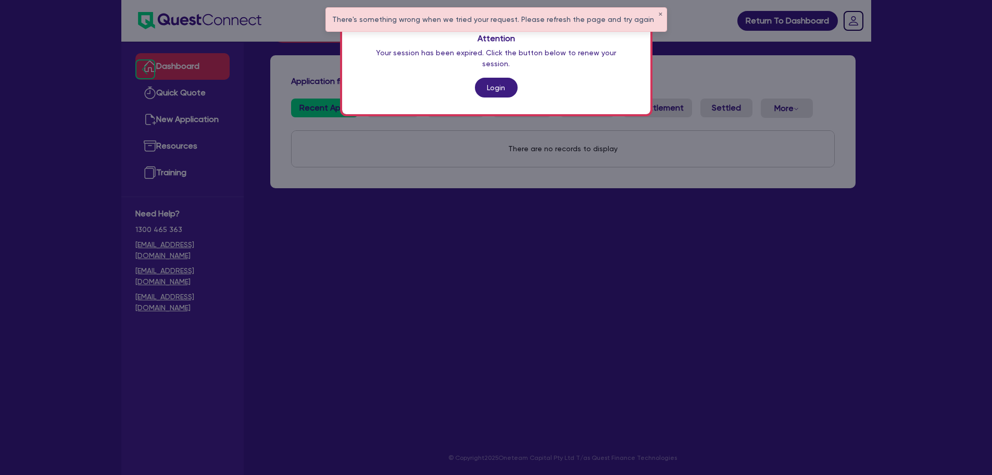
scroll to position [287, 0]
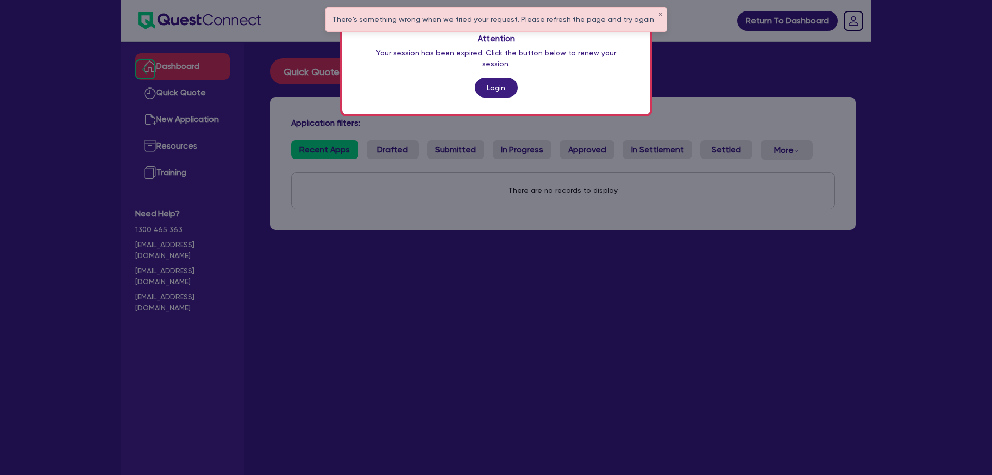
scroll to position [42, 0]
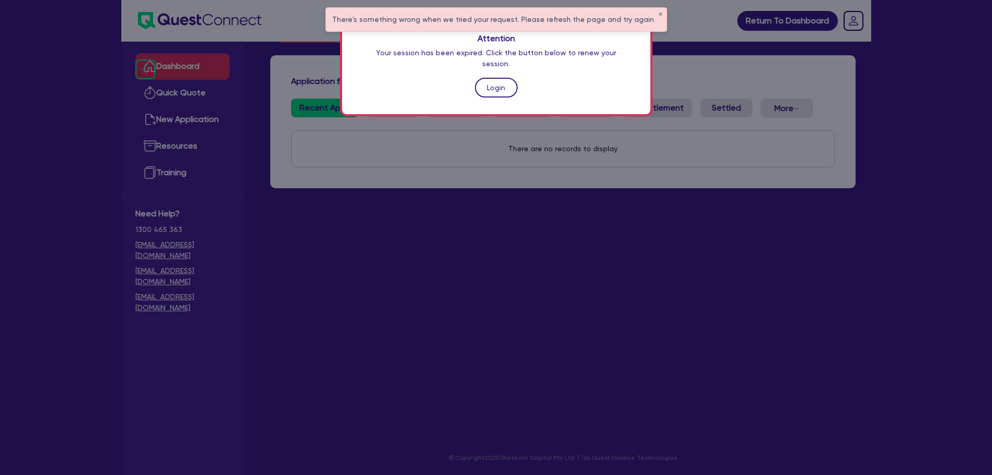
click at [503, 79] on link "Login" at bounding box center [496, 88] width 43 height 20
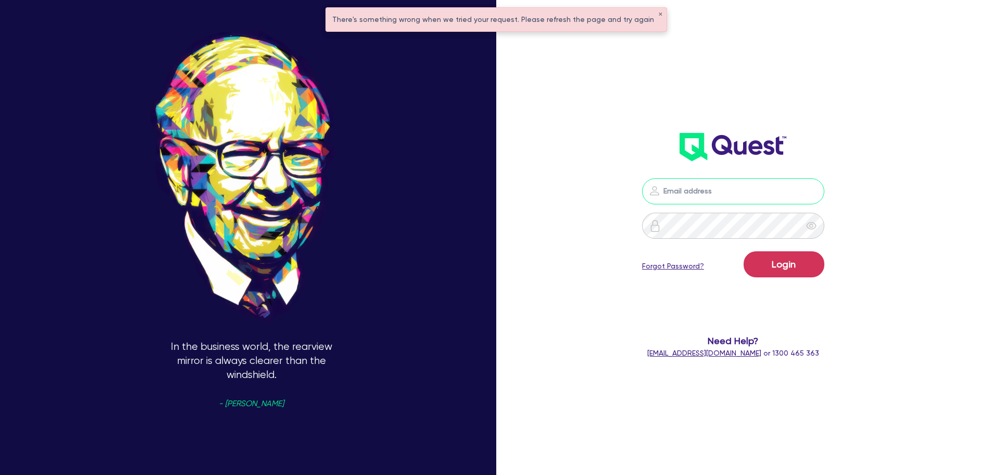
type input "[PERSON_NAME][EMAIL_ADDRESS][PERSON_NAME][DOMAIN_NAME]"
click at [816, 271] on button "Login" at bounding box center [784, 264] width 81 height 26
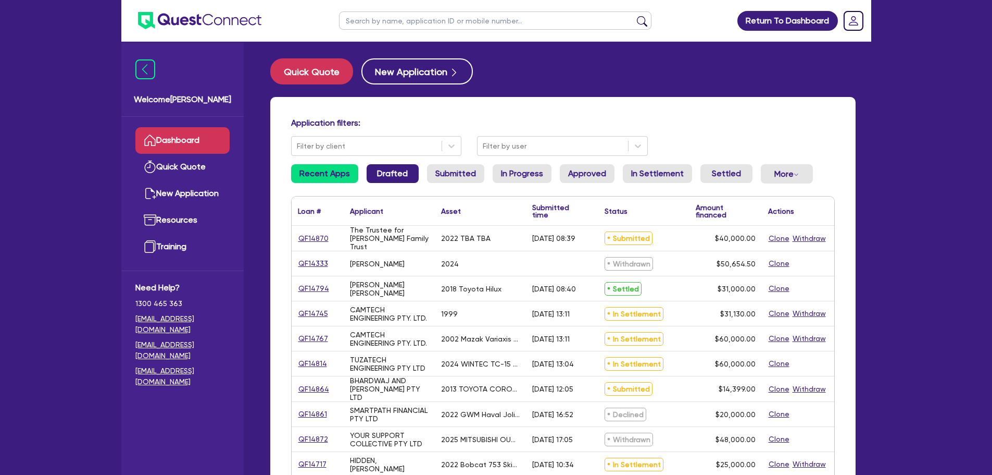
click at [374, 177] on link "Drafted" at bounding box center [393, 173] width 52 height 19
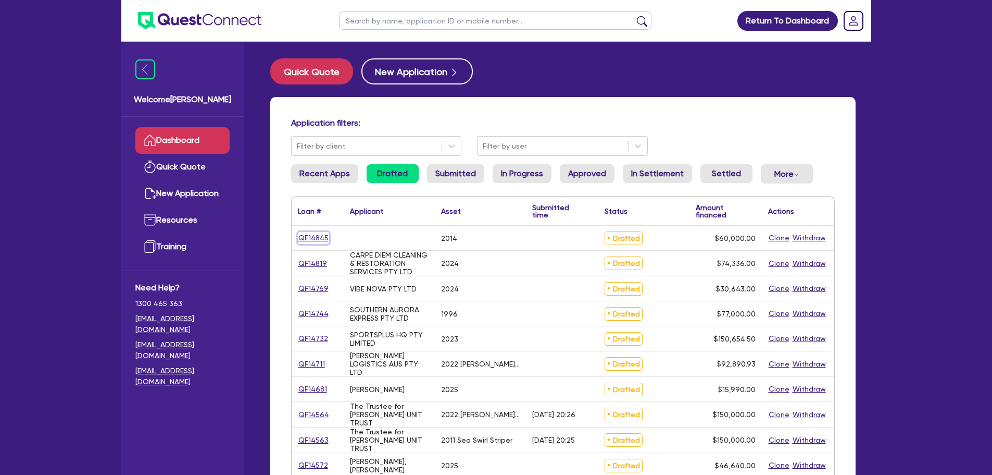
click at [314, 235] on link "QF14845" at bounding box center [313, 238] width 31 height 12
select select "CARS_AND_LIGHT_TRUCKS"
select select "PASSENGER_VEHICLES"
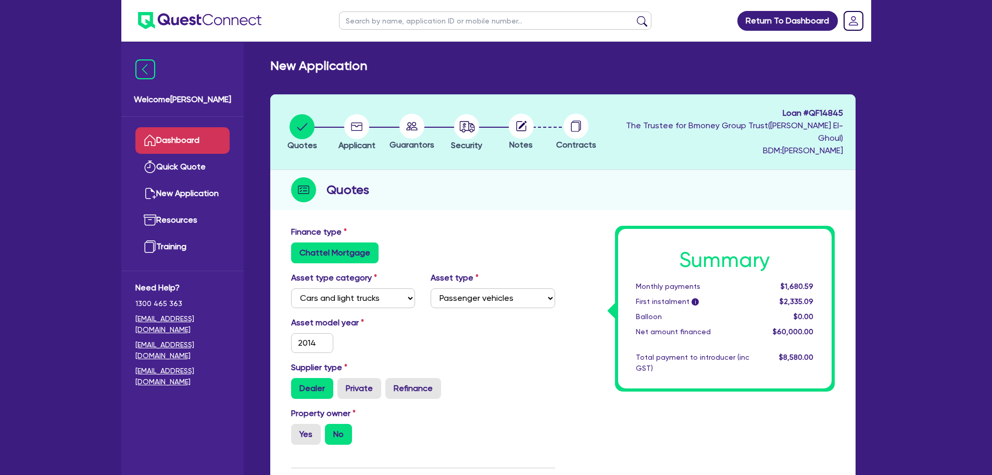
click at [159, 145] on link "Dashboard" at bounding box center [182, 140] width 94 height 27
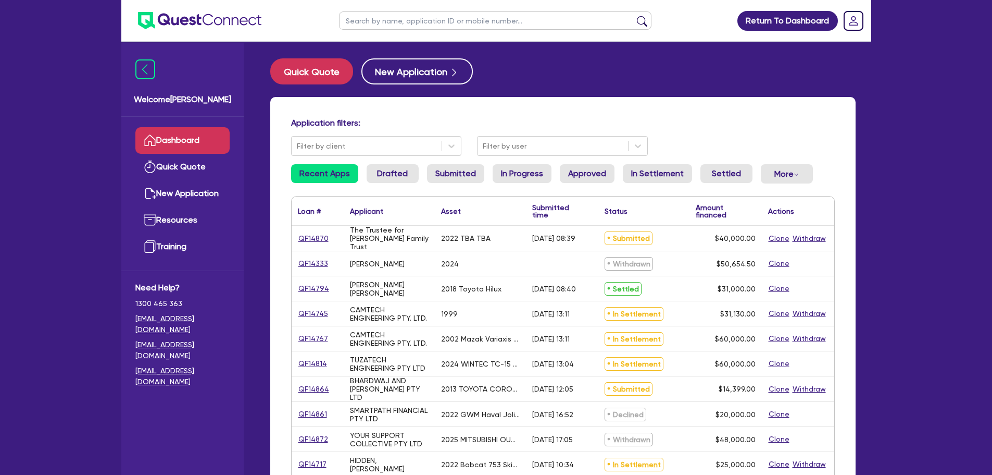
scroll to position [52, 0]
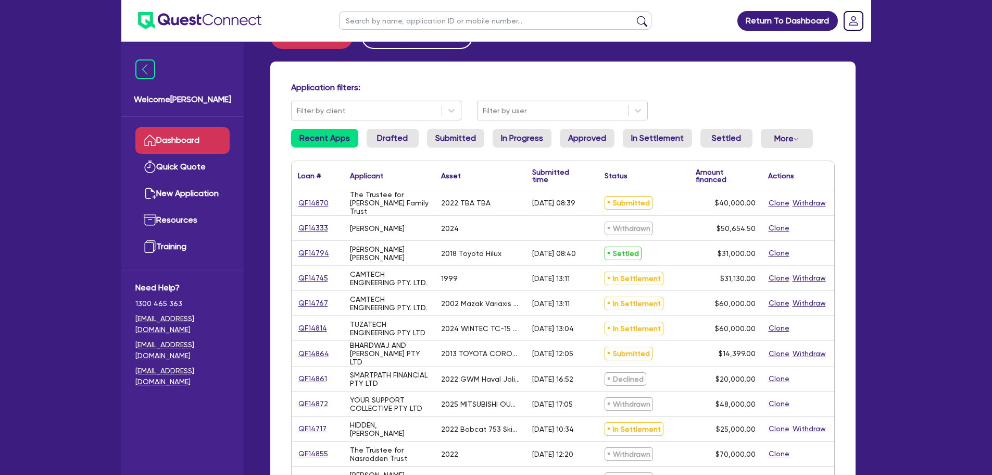
scroll to position [52, 0]
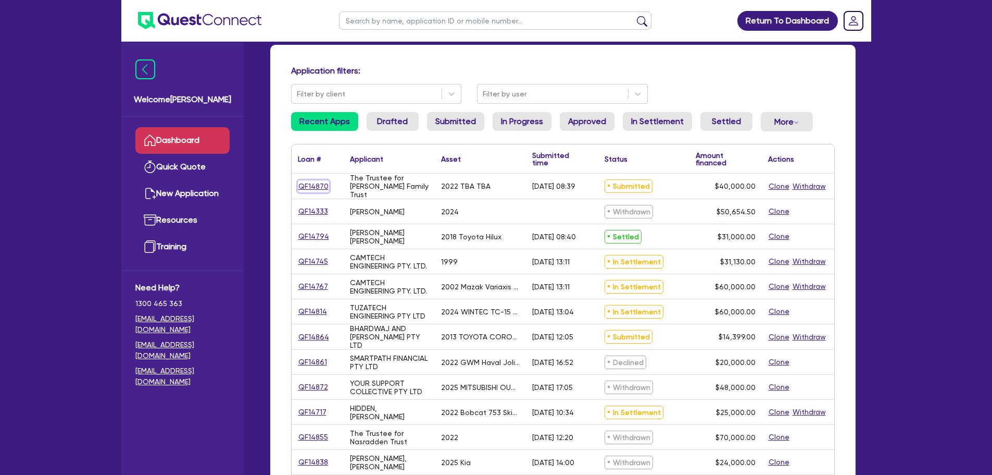
click at [316, 185] on link "QF14870" at bounding box center [313, 186] width 31 height 12
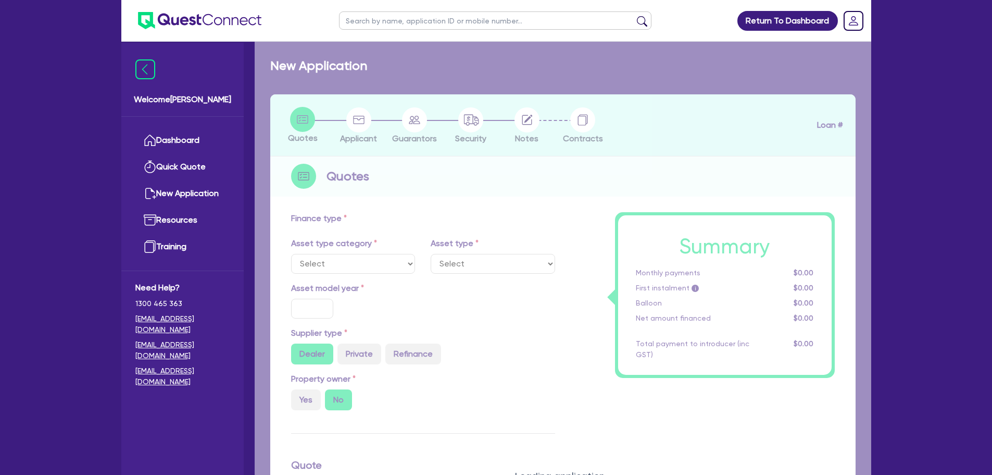
select select "CARS_AND_LIGHT_TRUCKS"
type input "2022"
type input "50,000"
type input "10,000"
type input "7"
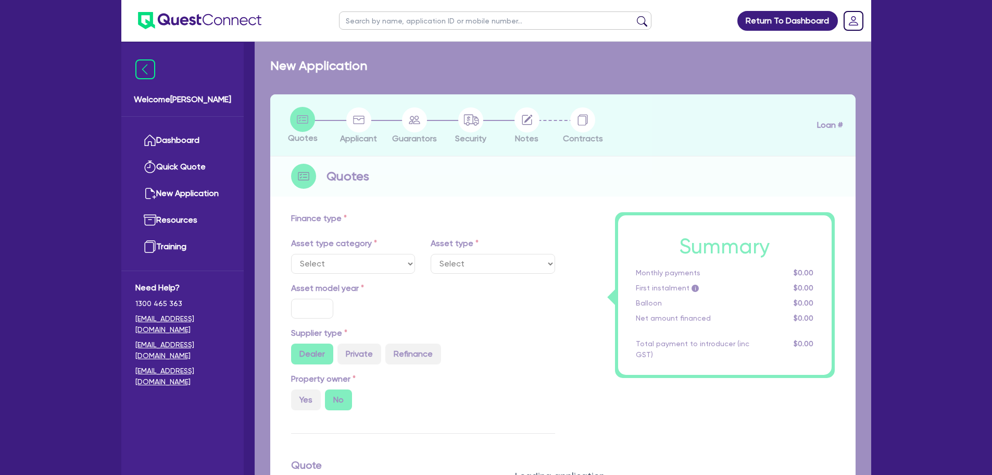
type input "2,800"
type input "17.95"
type input "1,100"
select select "PASSENGER_VEHICLES"
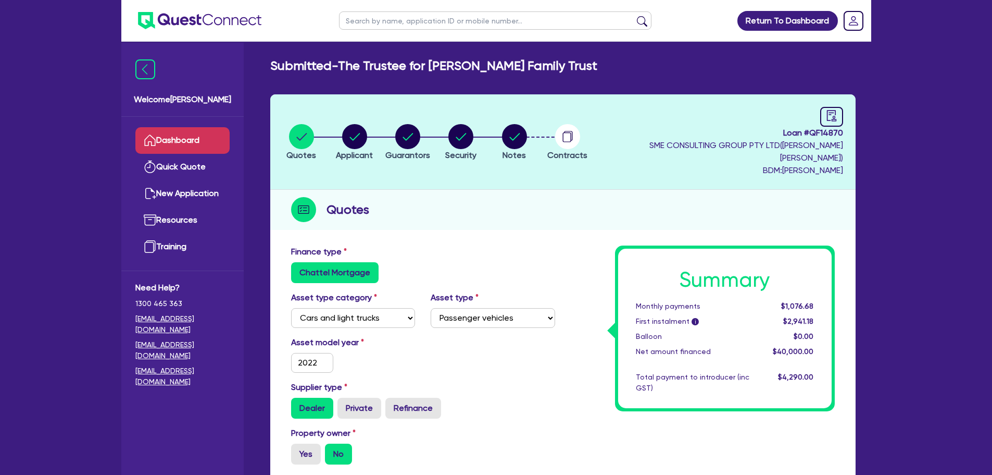
click at [182, 133] on link "Dashboard" at bounding box center [182, 140] width 94 height 27
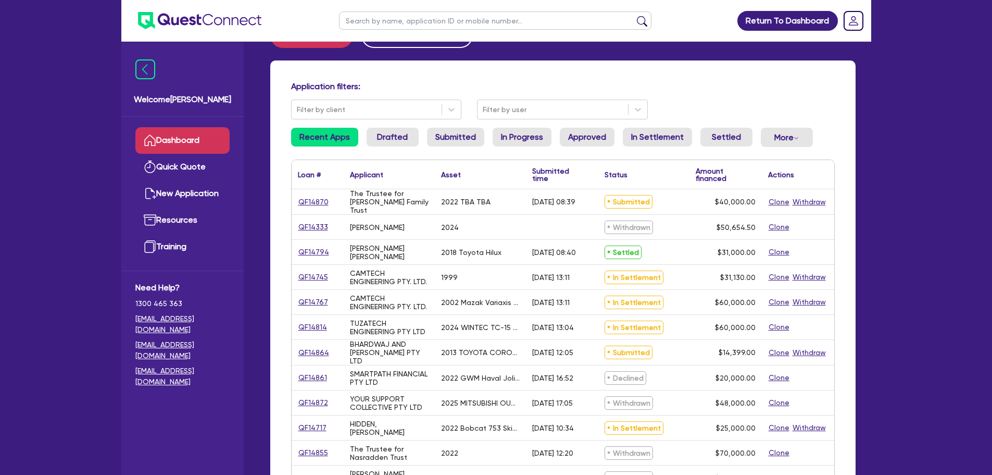
scroll to position [104, 0]
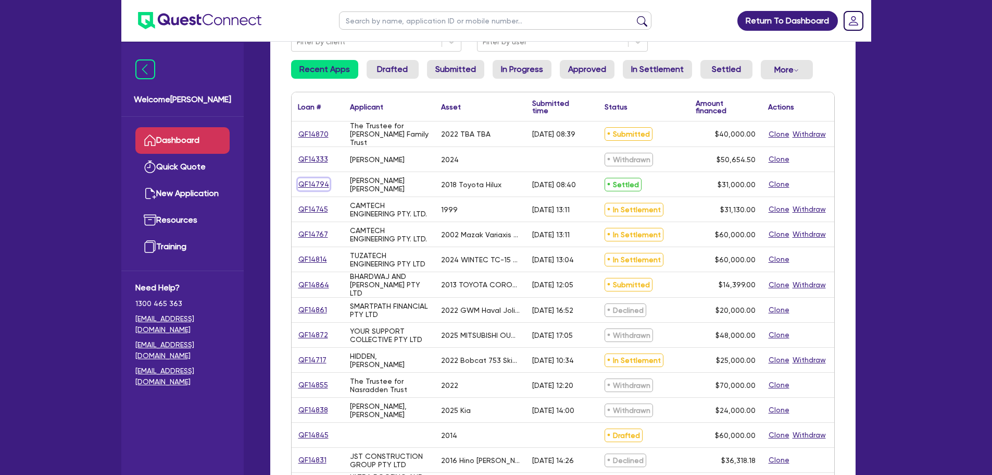
click at [316, 185] on link "QF14794" at bounding box center [314, 184] width 32 height 12
select select "CARS_AND_LIGHT_TRUCKS"
select select "VANS_AND_UTES"
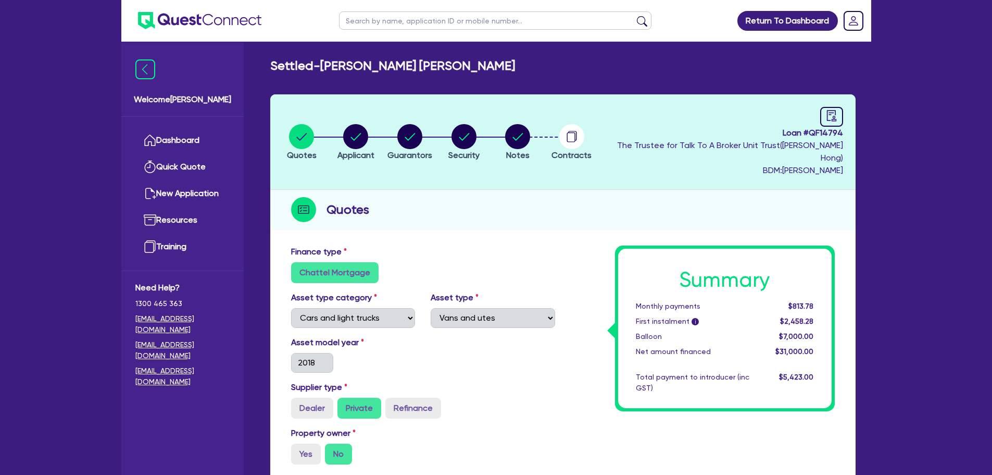
click at [171, 120] on ul "Dashboard Quick Quote New Application Ref Company Ref Salesperson Resources Tra…" at bounding box center [182, 194] width 122 height 154
click at [175, 135] on link "Dashboard" at bounding box center [182, 140] width 94 height 27
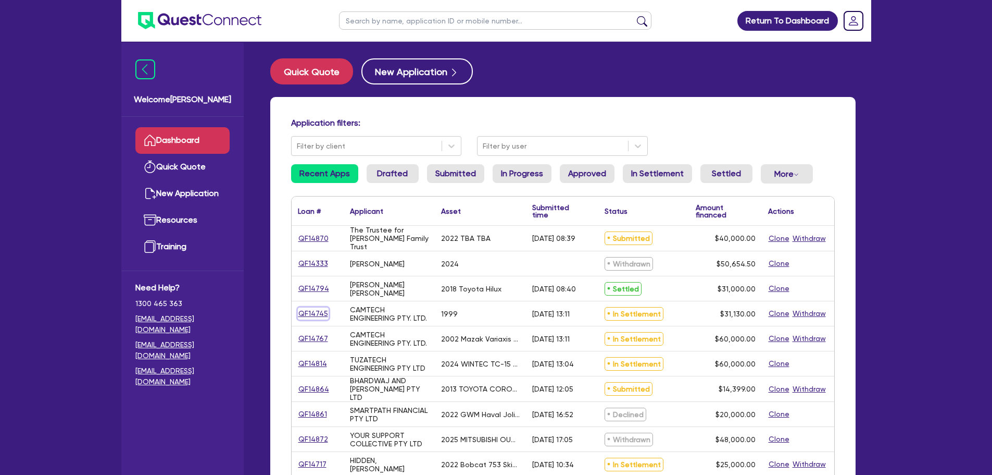
click at [315, 308] on link "QF14745" at bounding box center [313, 313] width 31 height 12
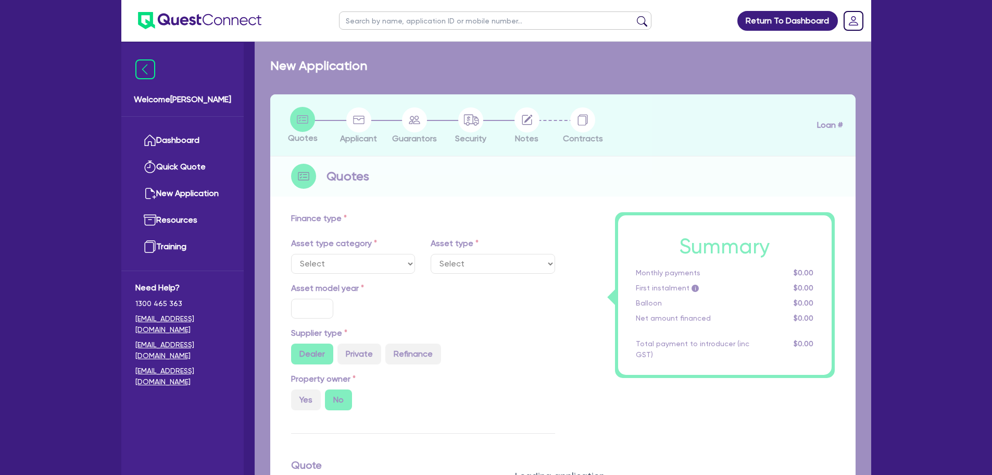
select select "SECONDARY_ASSETS"
type input "1999"
radio input "false"
radio input "true"
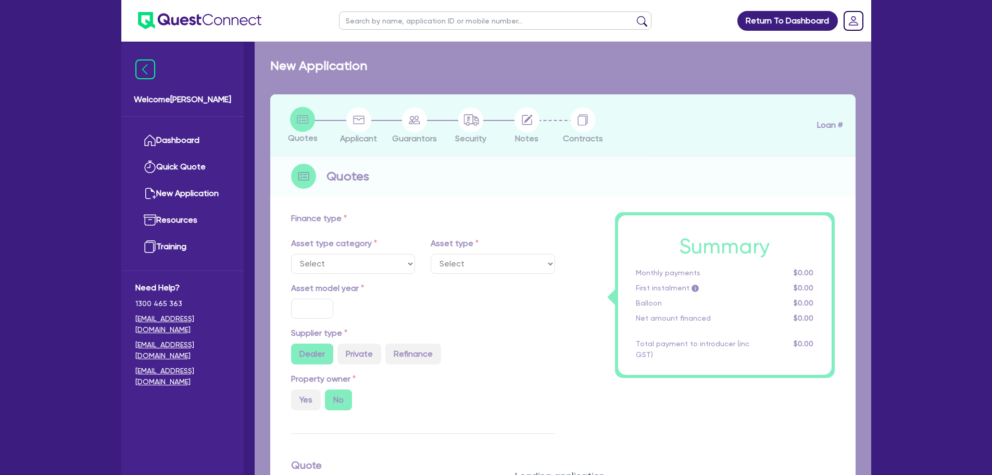
type input "31,130"
type input "7"
type input "2,179.1"
radio input "true"
type input "18.45"
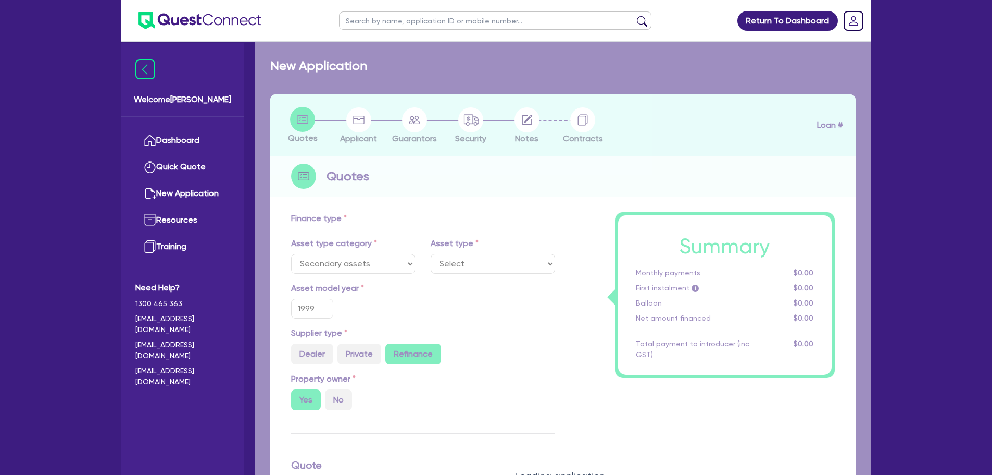
select select "CNC_AND_EDGE_BENDERS"
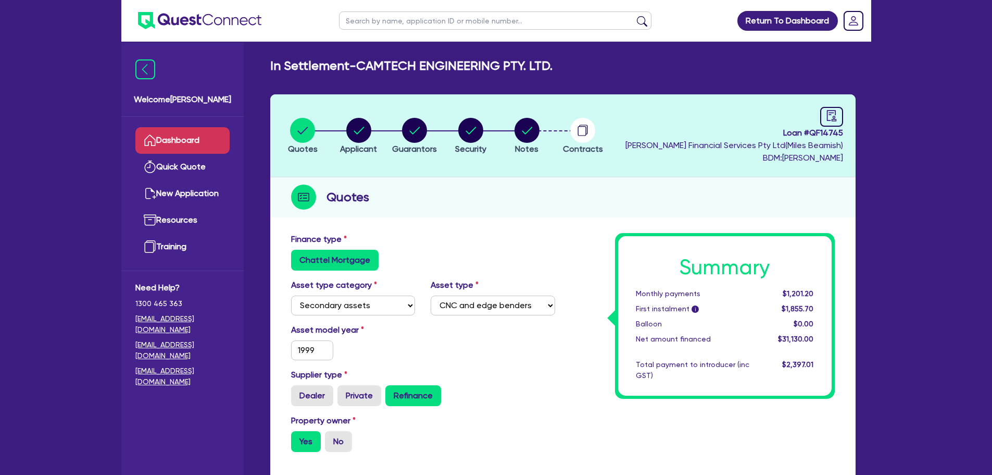
click at [167, 136] on link "Dashboard" at bounding box center [182, 140] width 94 height 27
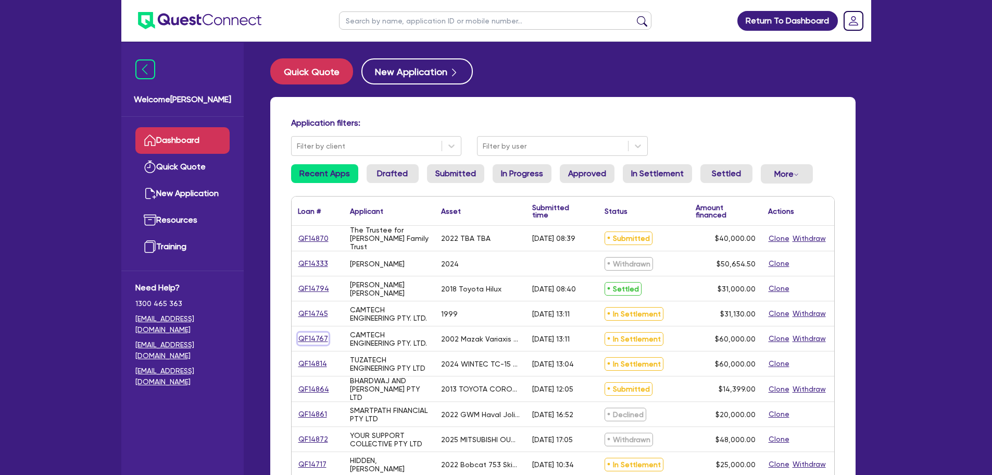
click at [313, 334] on link "QF14767" at bounding box center [313, 338] width 31 height 12
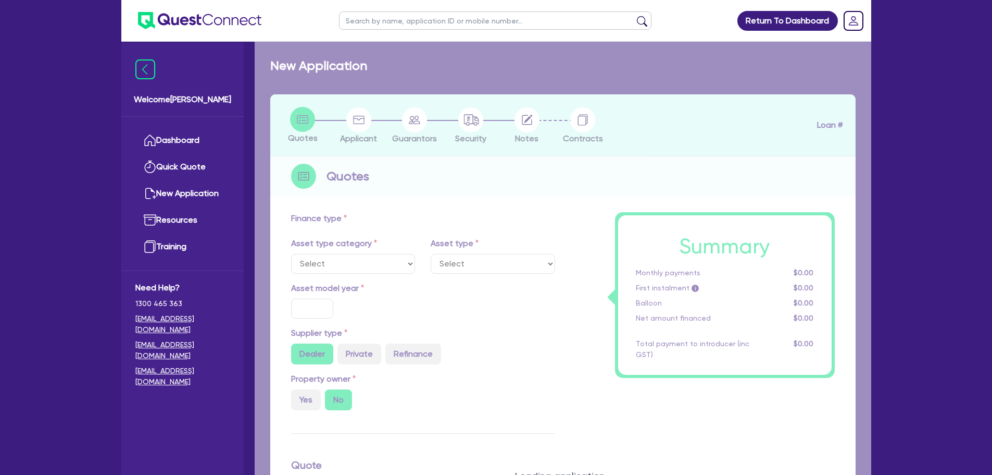
select select "SECONDARY_ASSETS"
type input "2002"
radio input "false"
radio input "true"
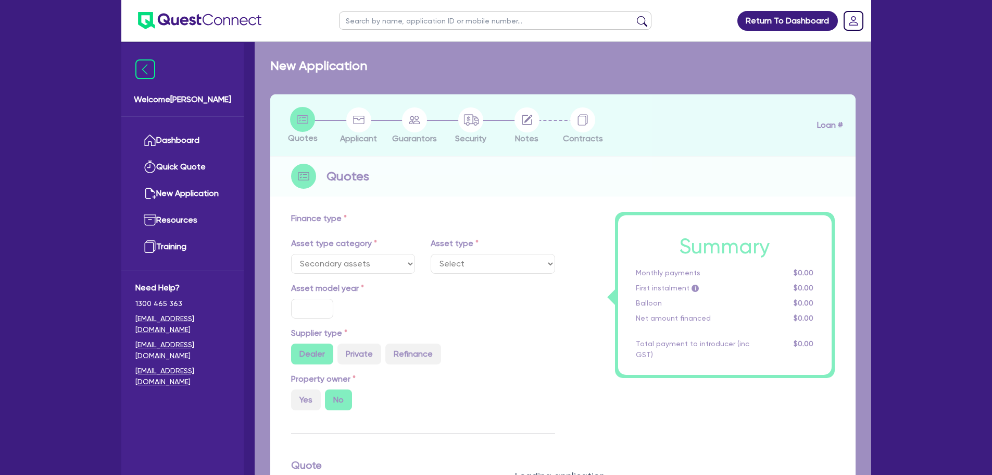
type input "60,000"
type input "7"
type input "4,200"
type input "18.45"
select select "CNC_AND_EDGE_BENDERS"
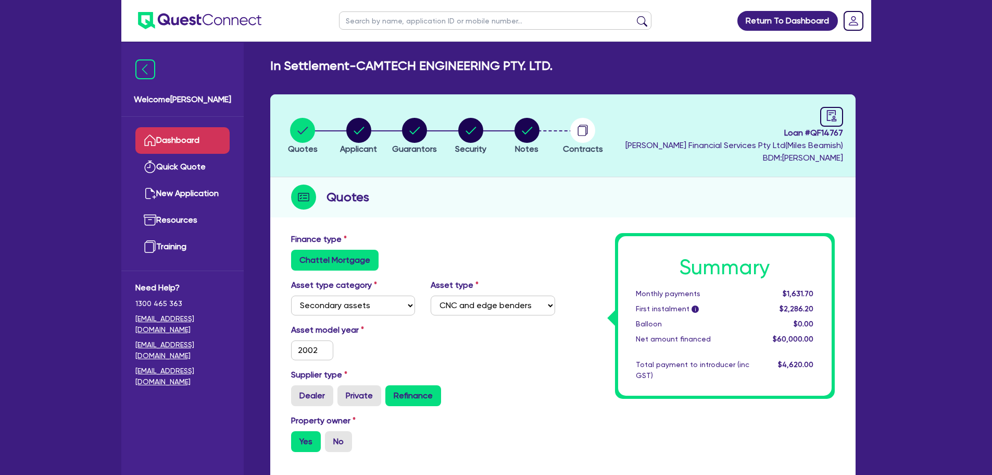
click at [184, 138] on link "Dashboard" at bounding box center [182, 140] width 94 height 27
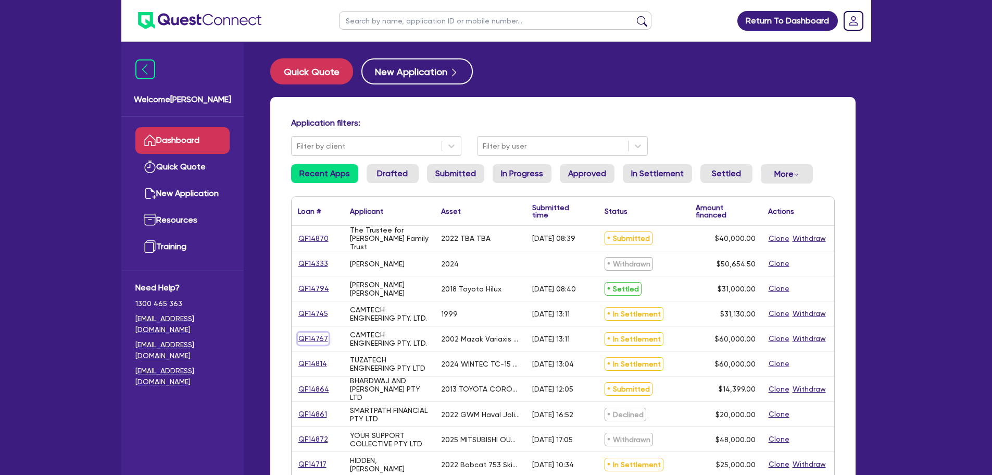
click at [306, 340] on link "QF14767" at bounding box center [313, 338] width 31 height 12
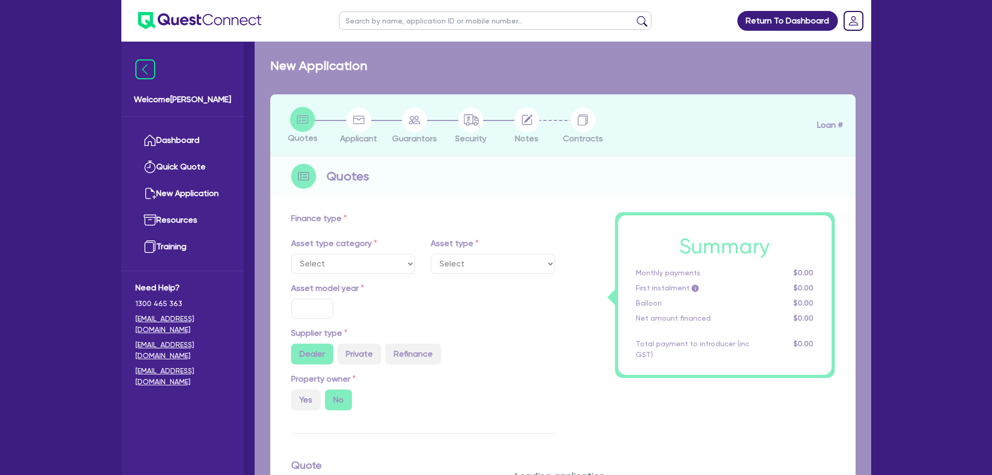
select select "SECONDARY_ASSETS"
type input "2002"
radio input "false"
radio input "true"
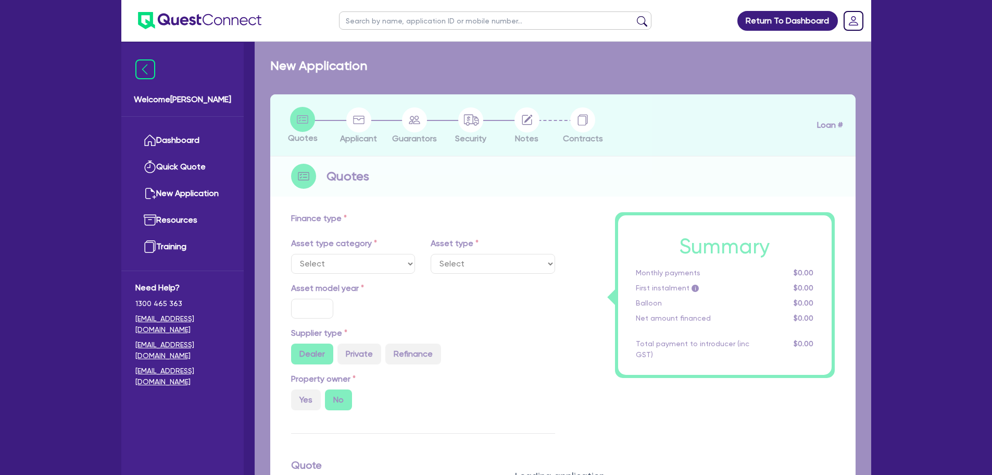
type input "60,000"
type input "7"
type input "4,200"
type input "18.45"
select select "CNC_AND_EDGE_BENDERS"
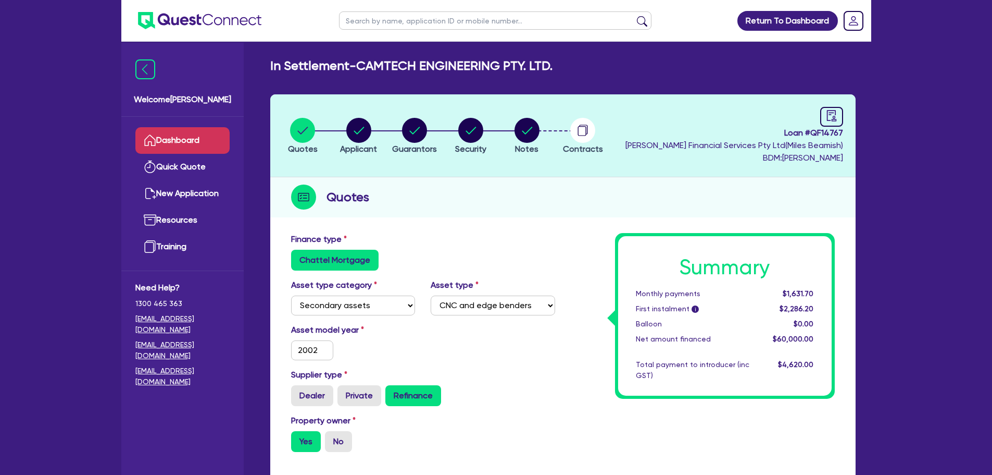
click at [190, 138] on link "Dashboard" at bounding box center [182, 140] width 94 height 27
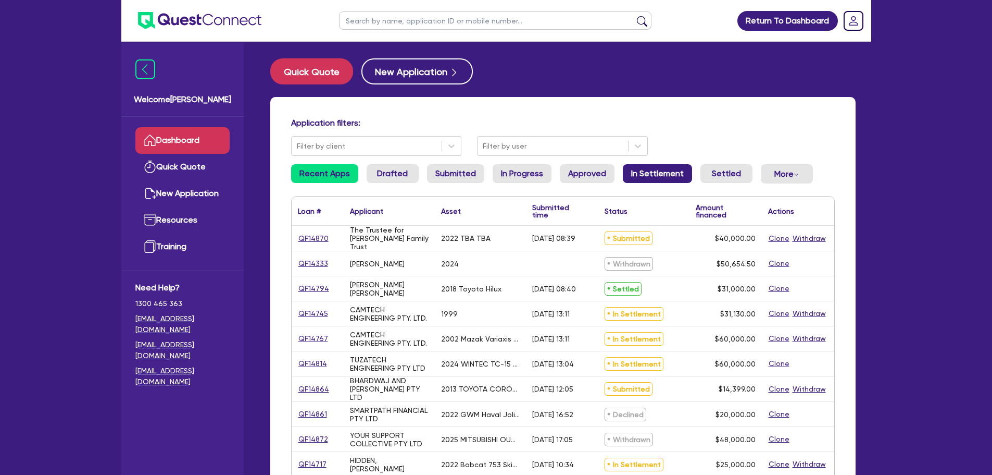
click at [671, 171] on link "In Settlement" at bounding box center [657, 173] width 69 height 19
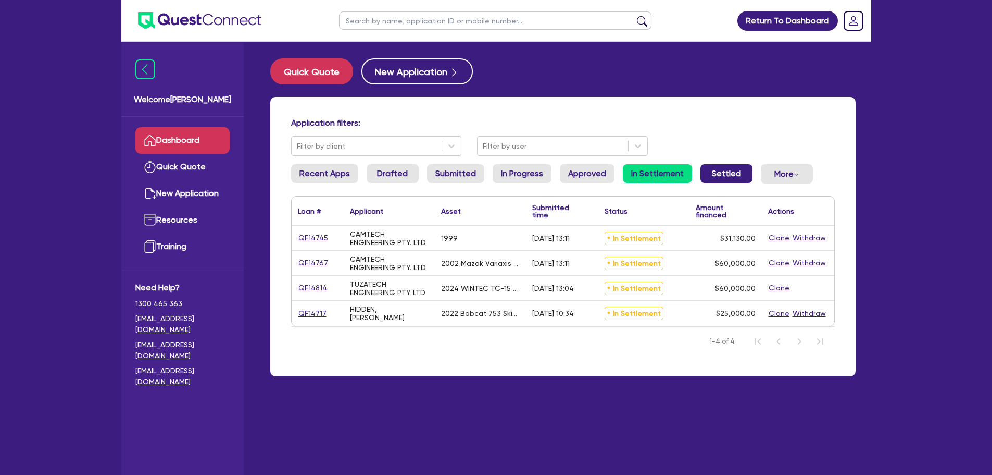
click at [729, 172] on link "Settled" at bounding box center [727, 173] width 52 height 19
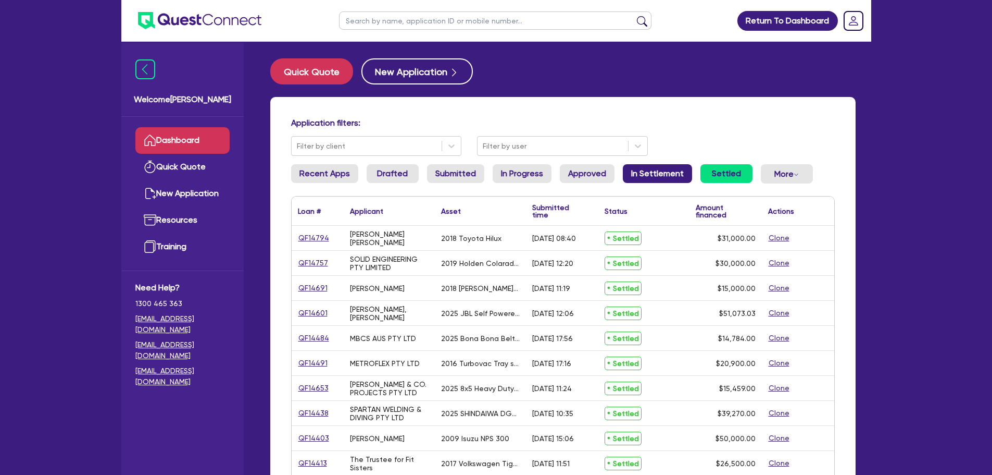
click at [669, 173] on link "In Settlement" at bounding box center [657, 173] width 69 height 19
